Goal: Task Accomplishment & Management: Use online tool/utility

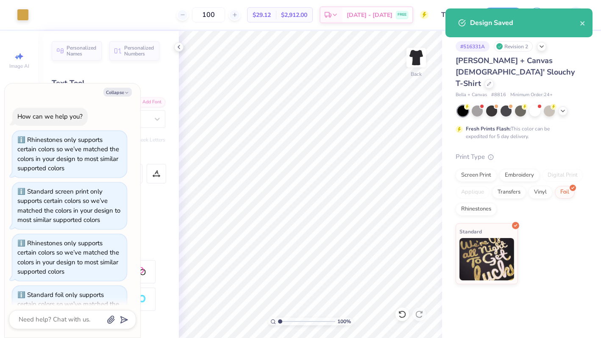
scroll to position [358, 0]
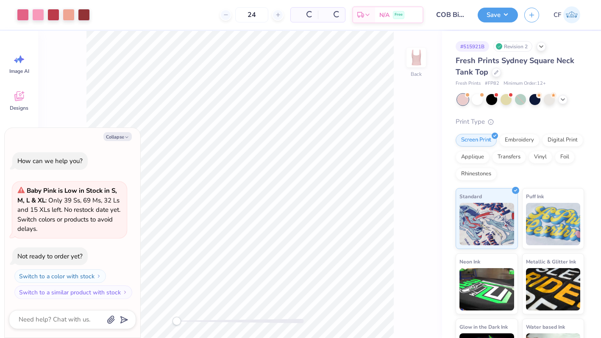
type textarea "x"
